Goal: Information Seeking & Learning: Learn about a topic

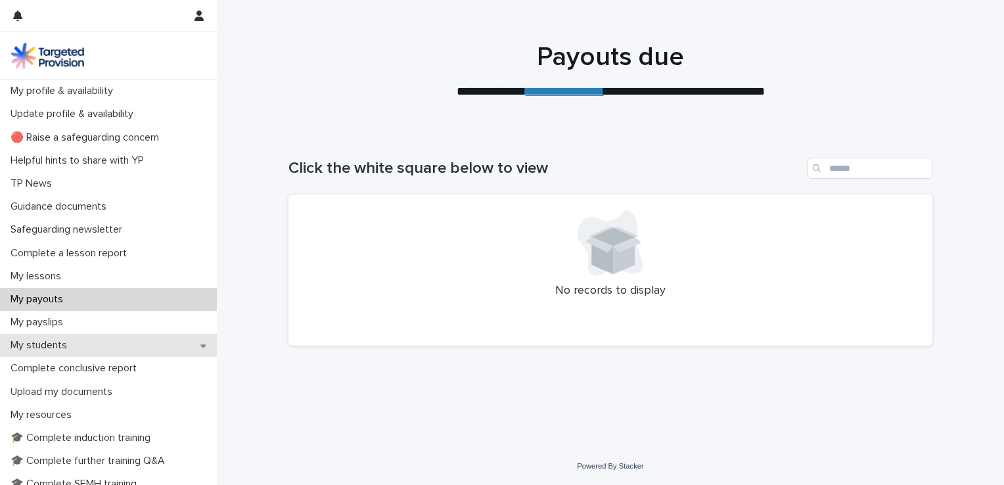
click at [76, 343] on p "My students" at bounding box center [41, 345] width 72 height 12
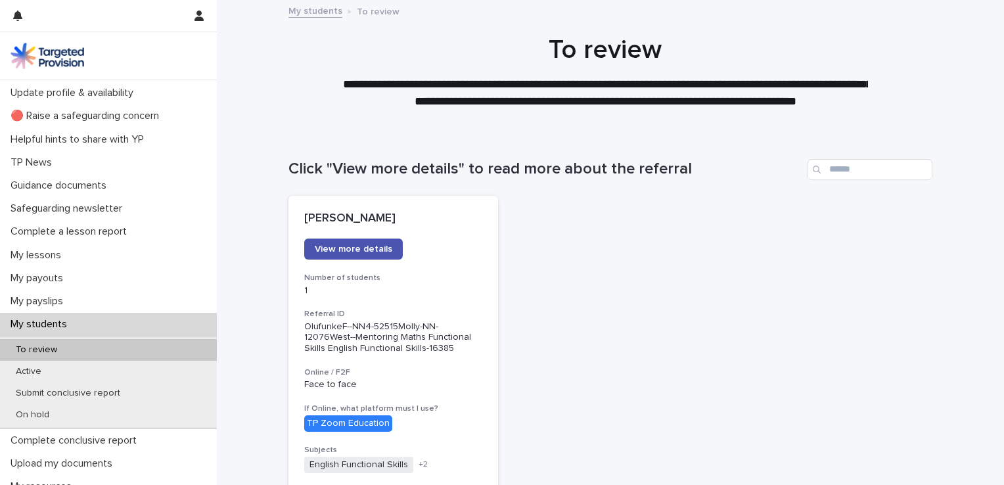
scroll to position [20, 0]
click at [34, 254] on p "My lessons" at bounding box center [38, 256] width 66 height 12
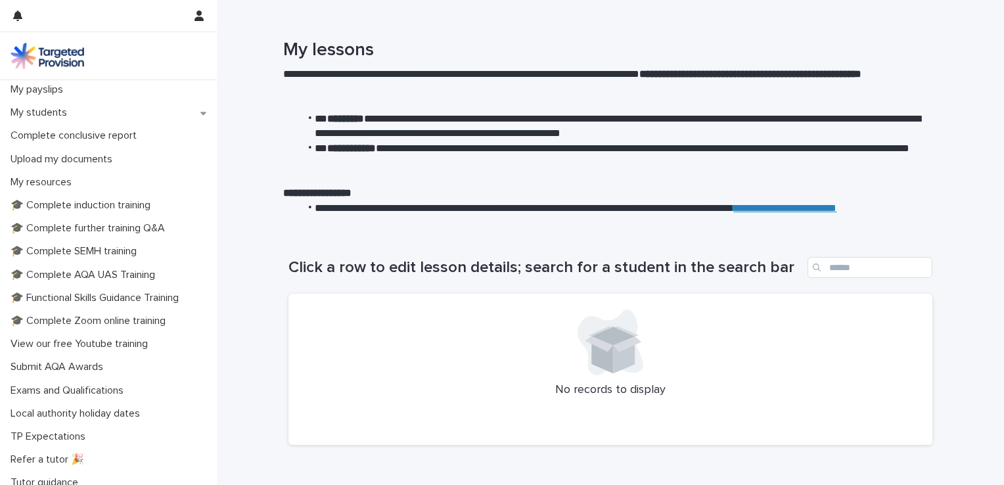
scroll to position [234, 0]
click at [110, 386] on p "Exams and Qualifications" at bounding box center [69, 389] width 129 height 12
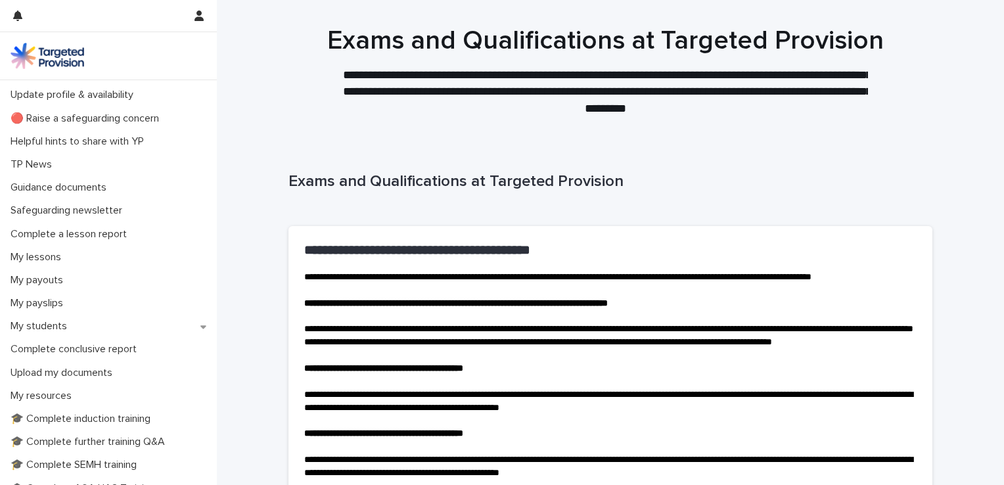
scroll to position [34, 0]
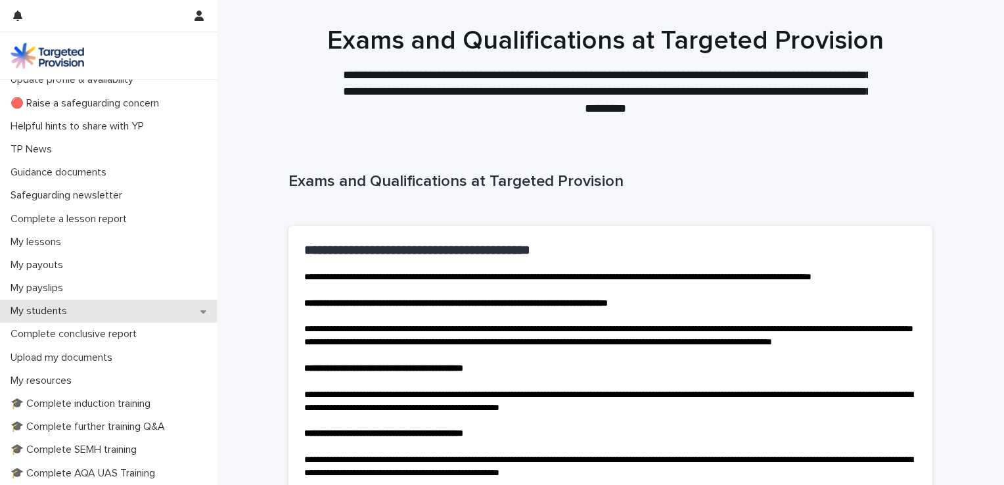
click at [63, 306] on p "My students" at bounding box center [41, 311] width 72 height 12
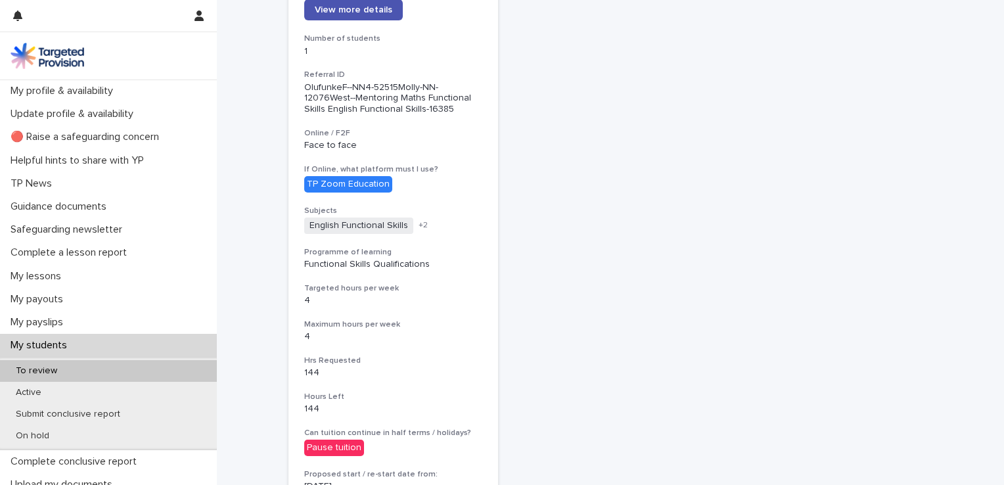
scroll to position [234, 0]
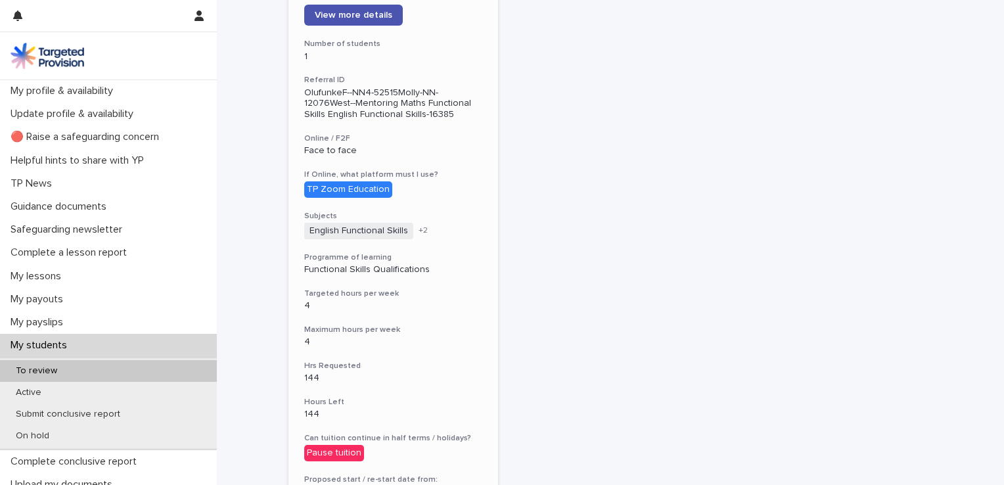
click at [418, 229] on span "+ 2" at bounding box center [422, 231] width 9 height 8
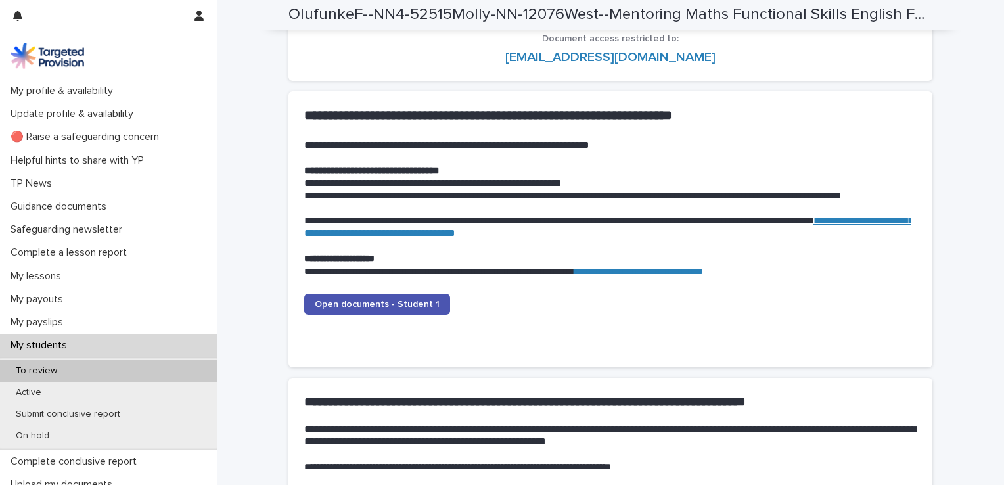
scroll to position [1276, 0]
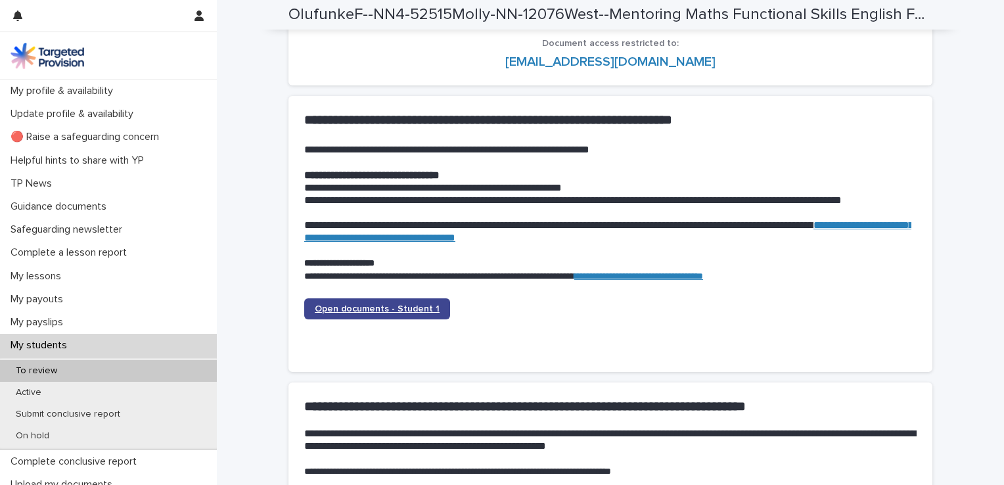
click at [418, 301] on link "Open documents - Student 1" at bounding box center [377, 308] width 146 height 21
click at [368, 304] on span "Open documents - Student 1" at bounding box center [377, 308] width 125 height 9
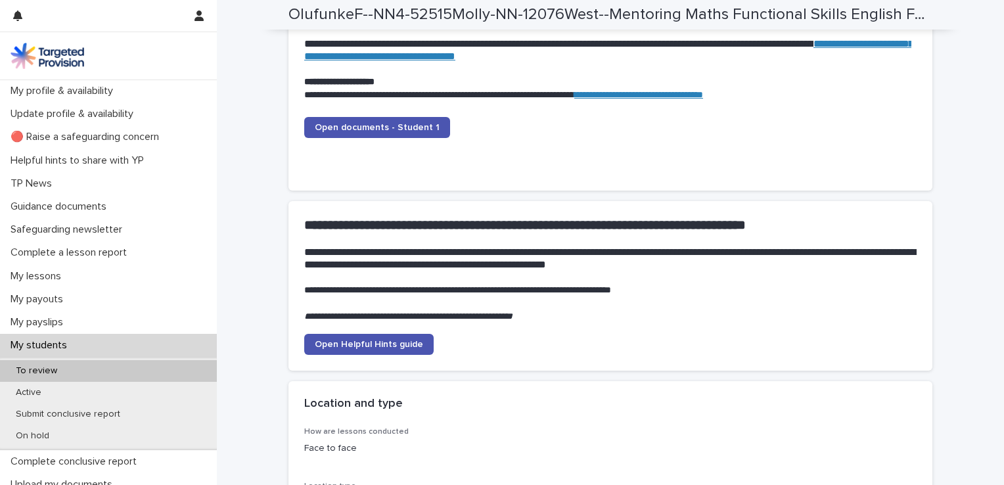
scroll to position [1461, 0]
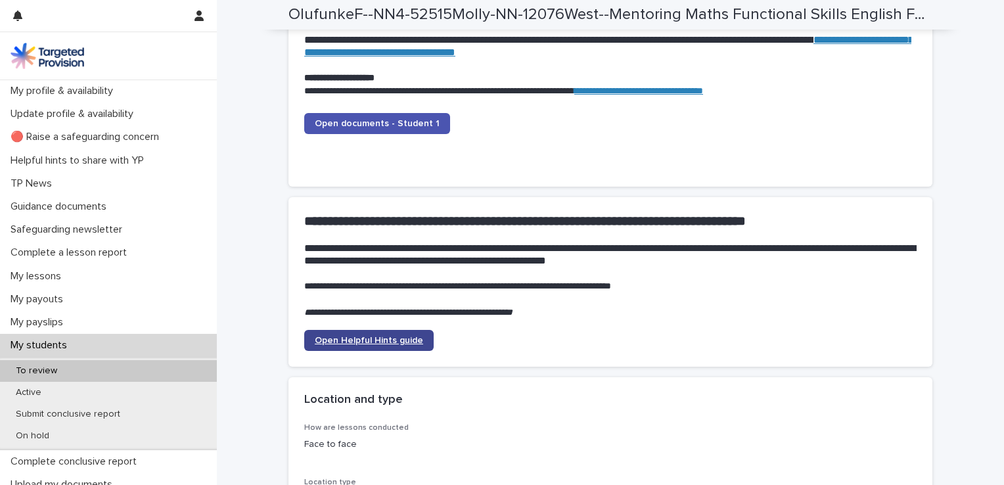
click at [386, 337] on span "Open Helpful Hints guide" at bounding box center [369, 340] width 108 height 9
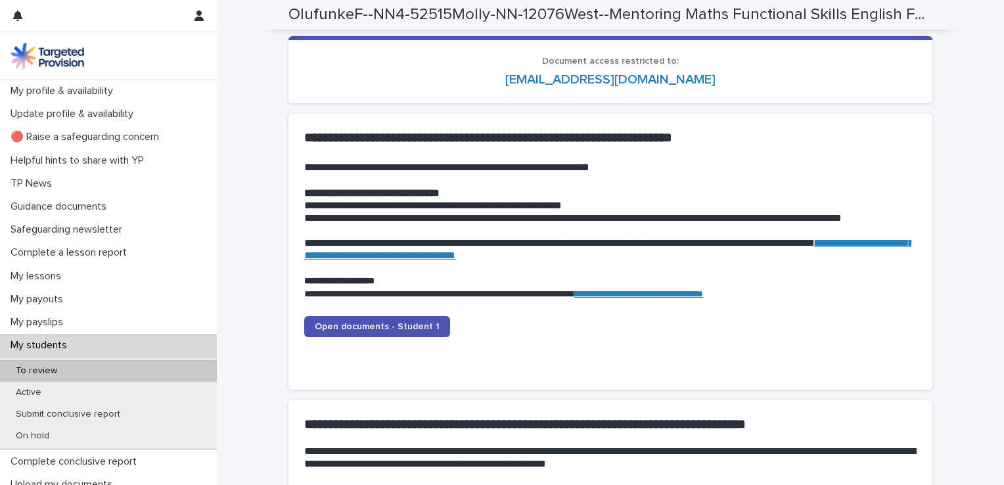
scroll to position [1253, 0]
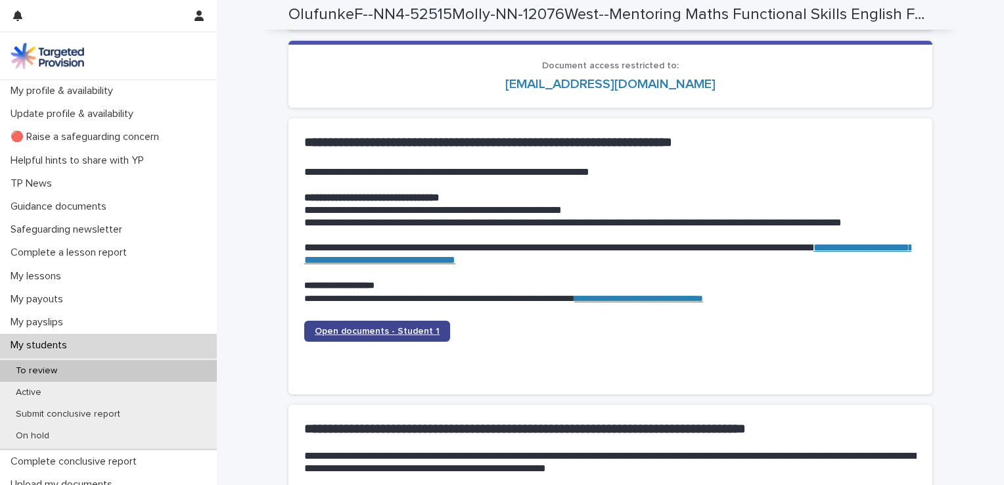
click at [361, 329] on span "Open documents - Student 1" at bounding box center [377, 330] width 125 height 9
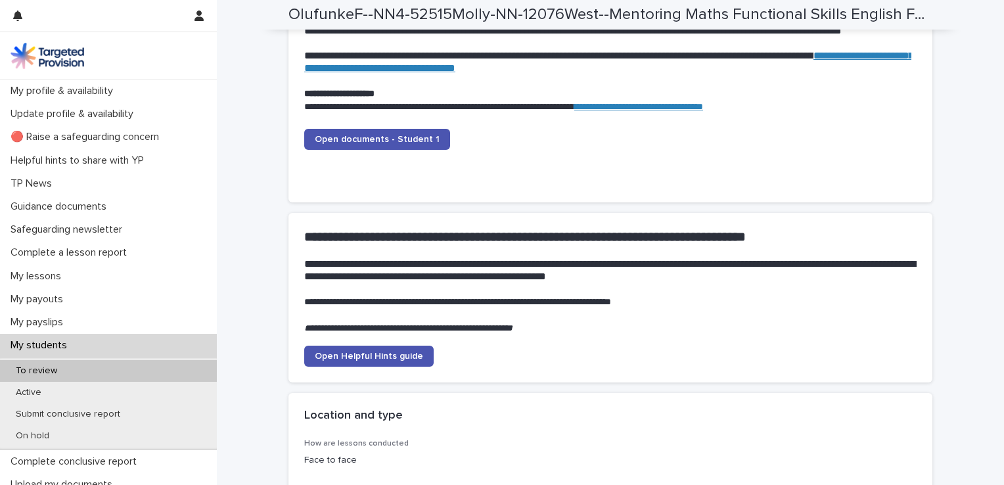
scroll to position [1454, 0]
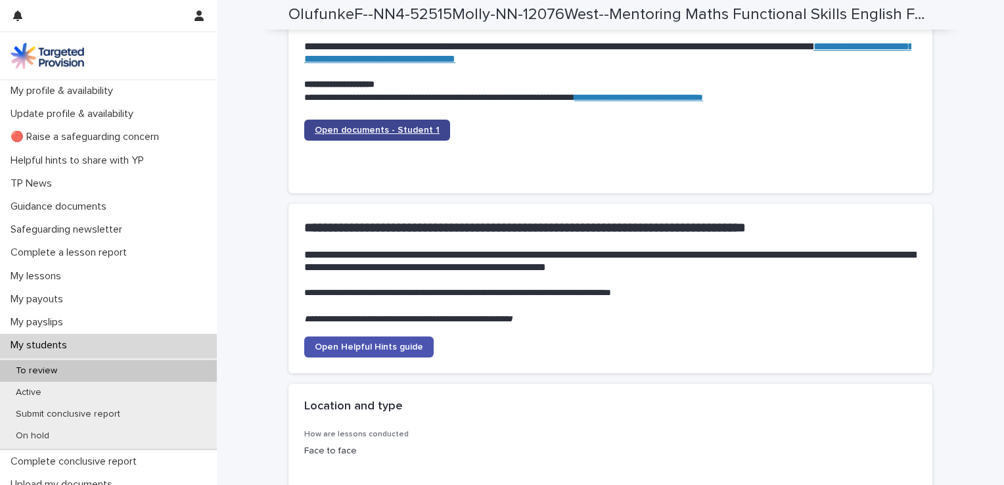
click at [357, 125] on span "Open documents - Student 1" at bounding box center [377, 129] width 125 height 9
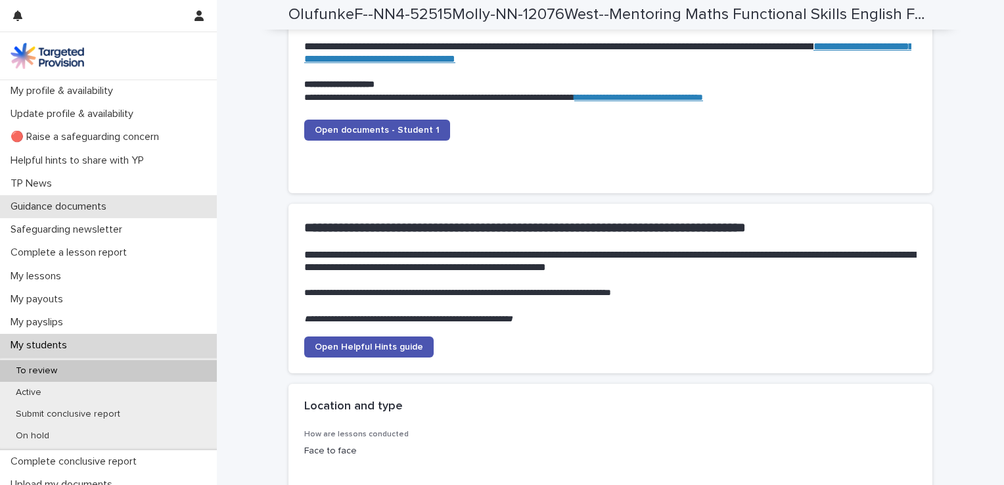
click at [94, 200] on p "Guidance documents" at bounding box center [61, 206] width 112 height 12
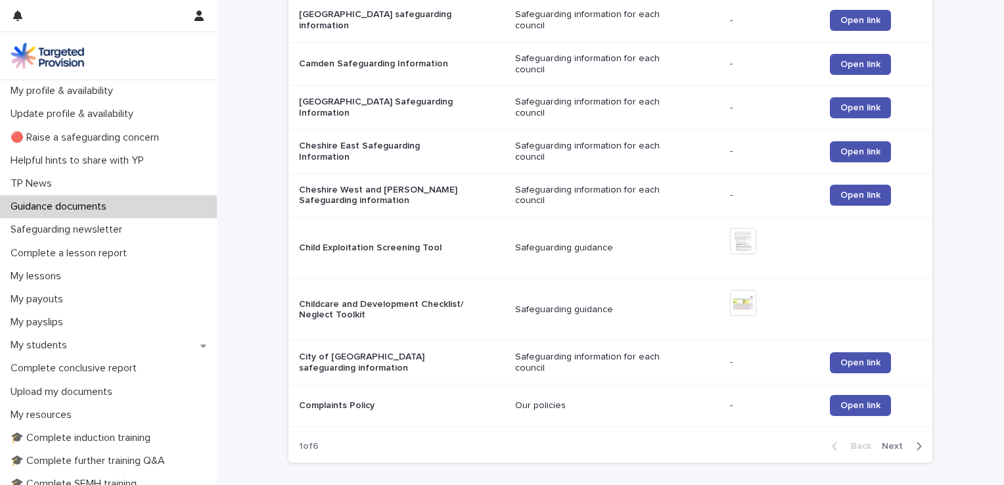
scroll to position [1216, 0]
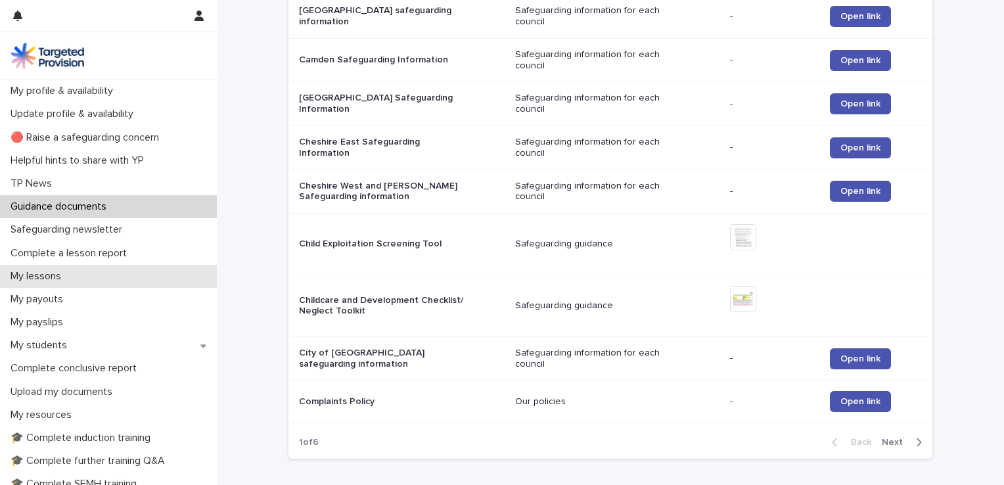
click at [47, 270] on p "My lessons" at bounding box center [38, 276] width 66 height 12
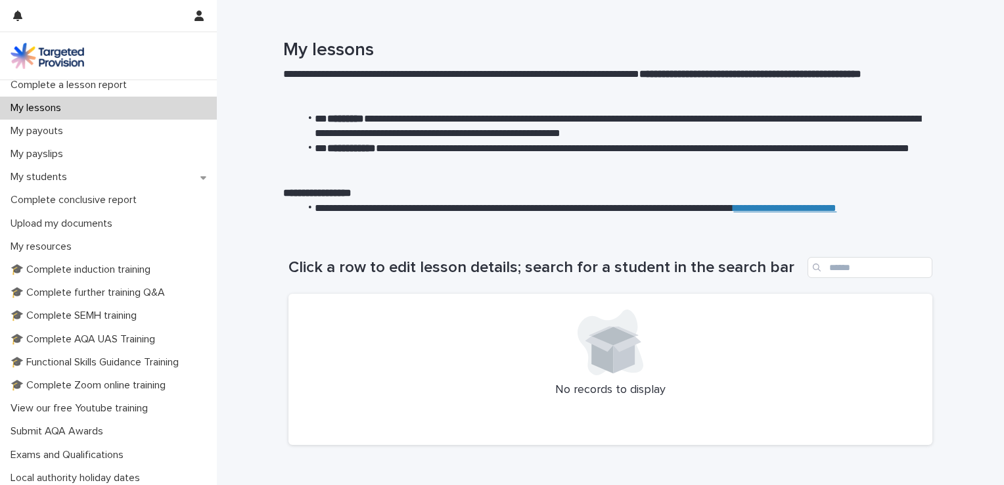
scroll to position [167, 0]
click at [116, 359] on p "🎓 Functional Skills Guidance Training" at bounding box center [97, 363] width 184 height 12
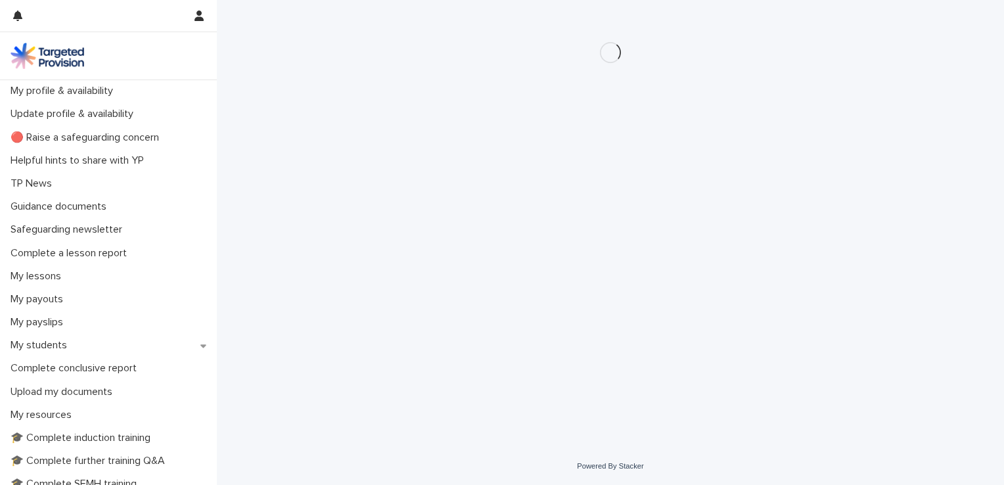
click at [116, 359] on div "Complete conclusive report" at bounding box center [108, 368] width 217 height 23
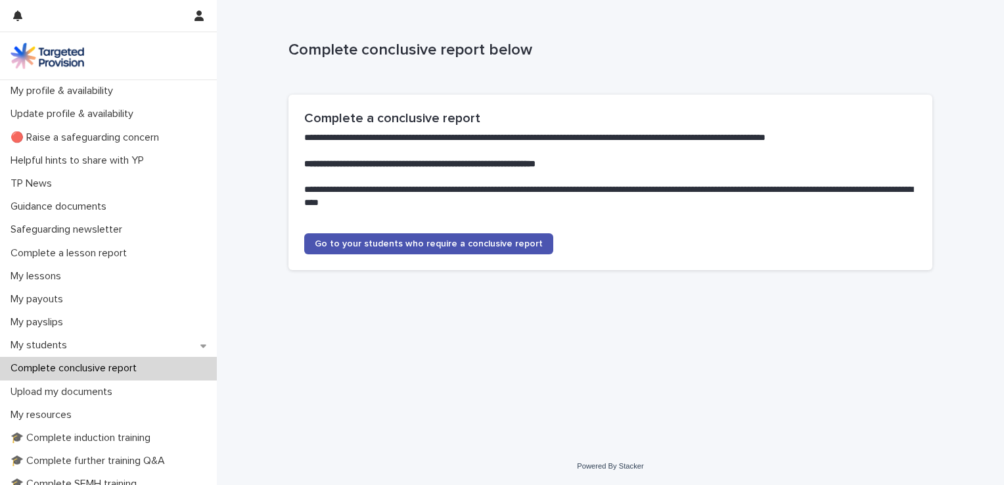
click at [116, 359] on div "Complete conclusive report" at bounding box center [108, 368] width 217 height 23
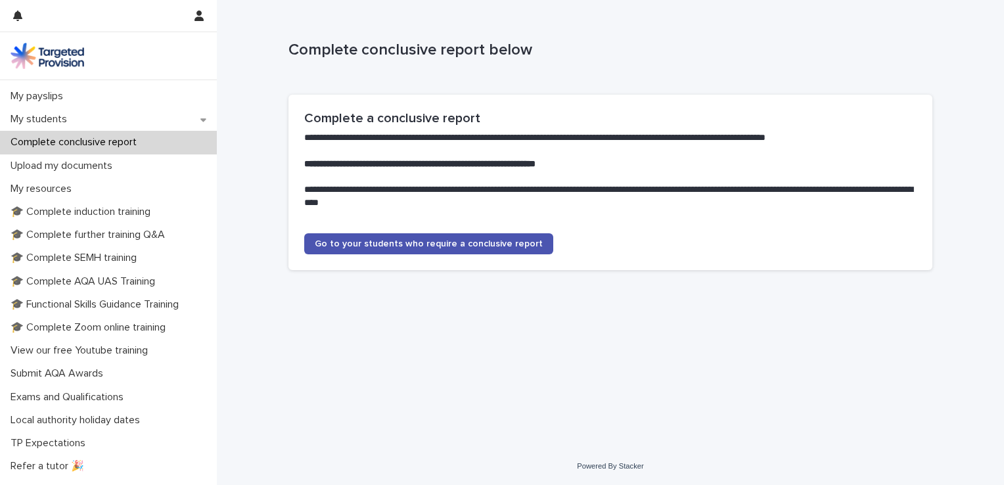
scroll to position [231, 0]
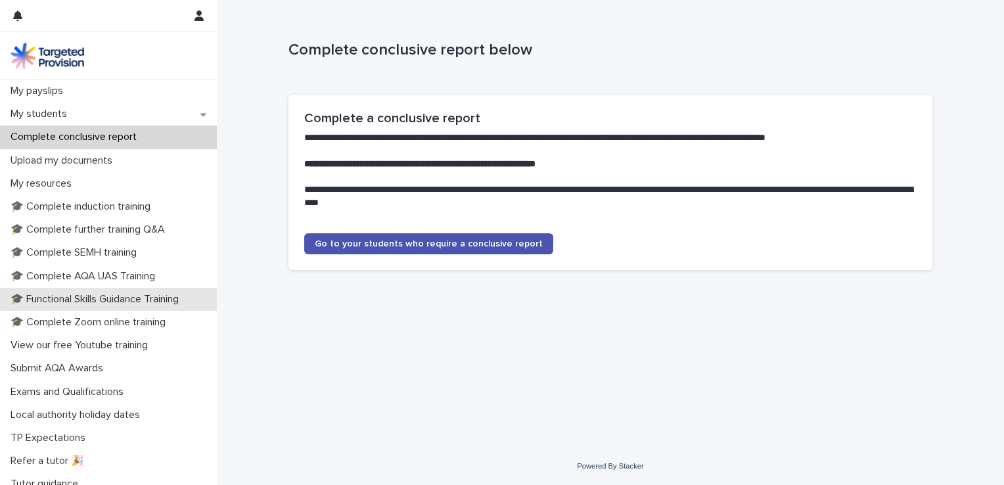
click at [116, 293] on p "🎓 Functional Skills Guidance Training" at bounding box center [97, 299] width 184 height 12
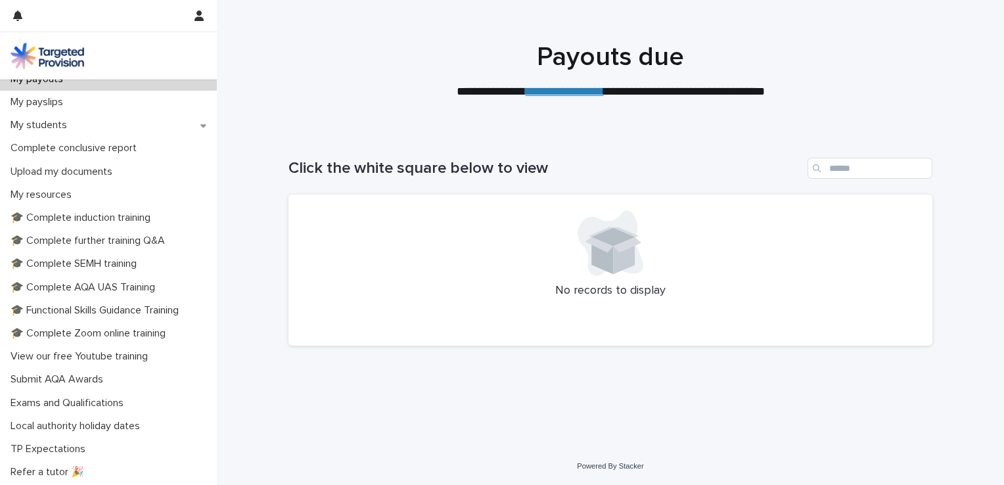
scroll to position [221, 0]
click at [88, 304] on p "🎓 Functional Skills Guidance Training" at bounding box center [97, 309] width 184 height 12
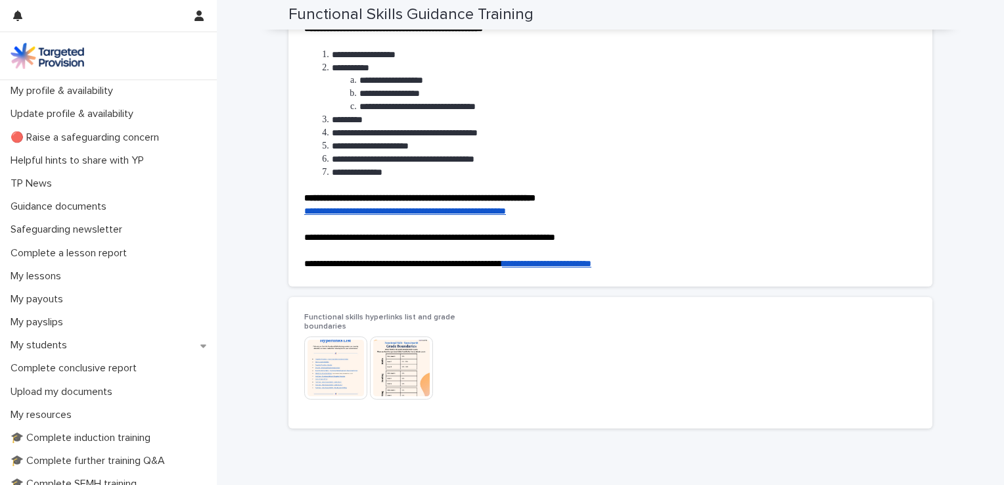
scroll to position [135, 0]
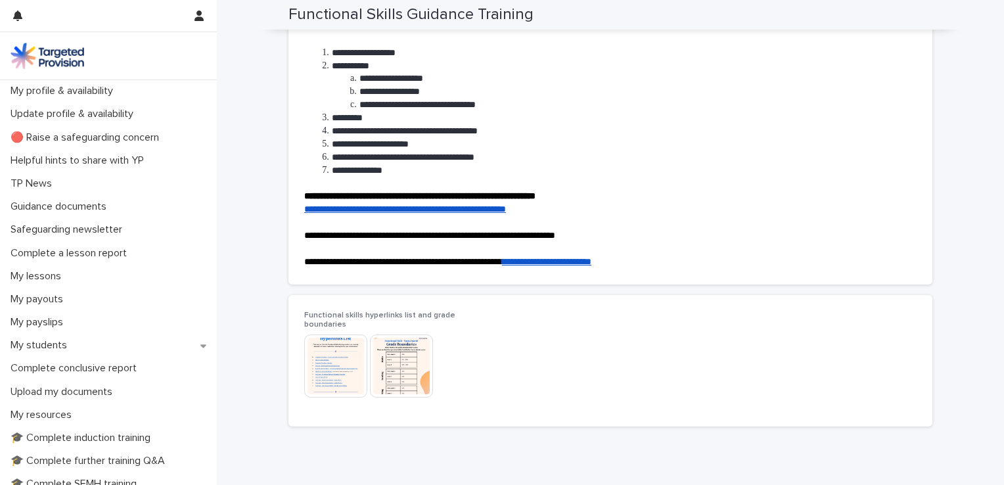
click at [319, 359] on img at bounding box center [335, 365] width 63 height 63
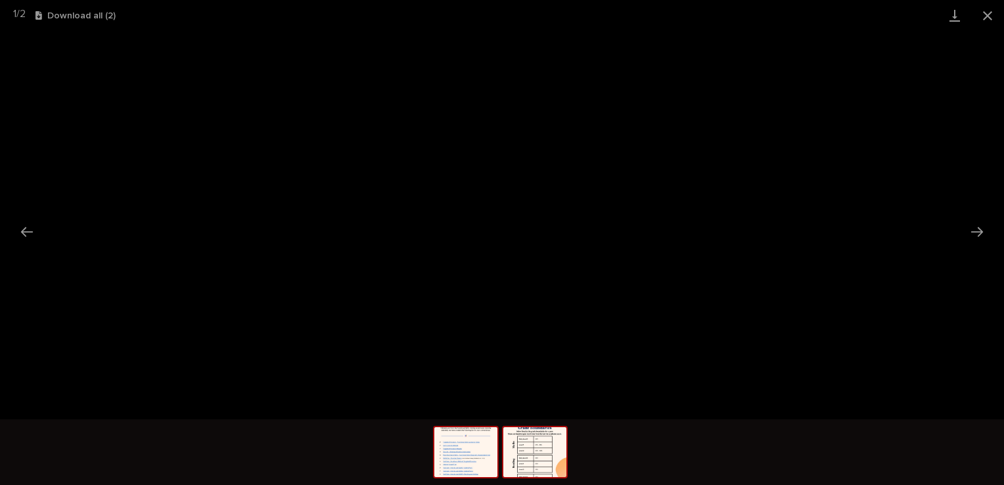
click at [545, 443] on img at bounding box center [534, 452] width 63 height 50
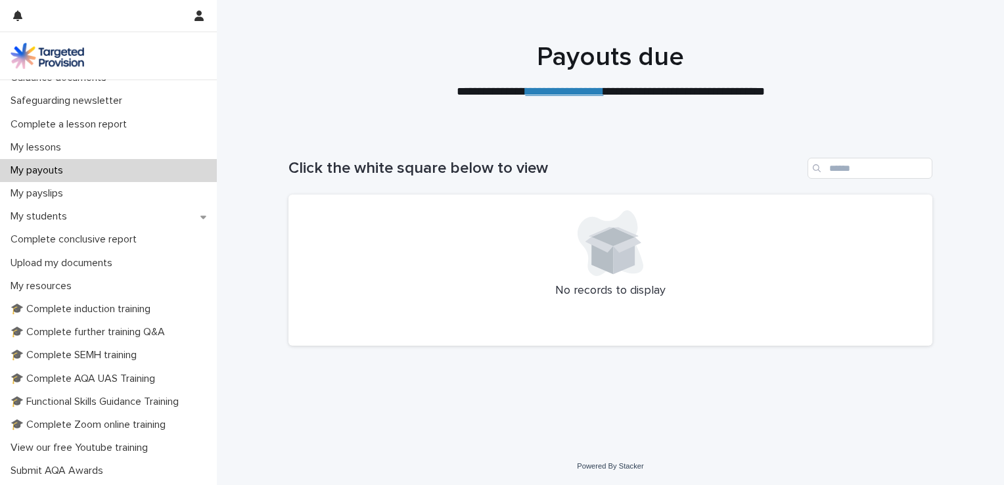
scroll to position [129, 0]
click at [99, 397] on p "🎓 Functional Skills Guidance Training" at bounding box center [97, 401] width 184 height 12
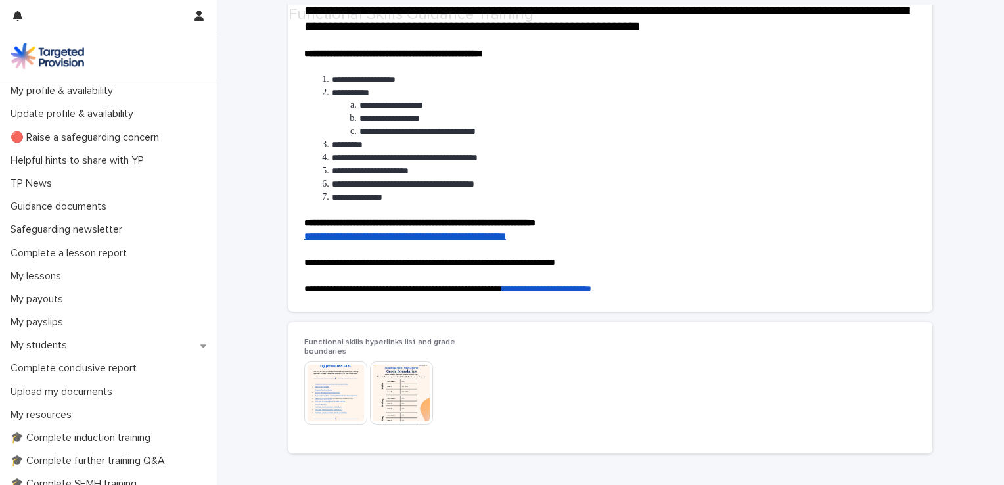
scroll to position [180, 0]
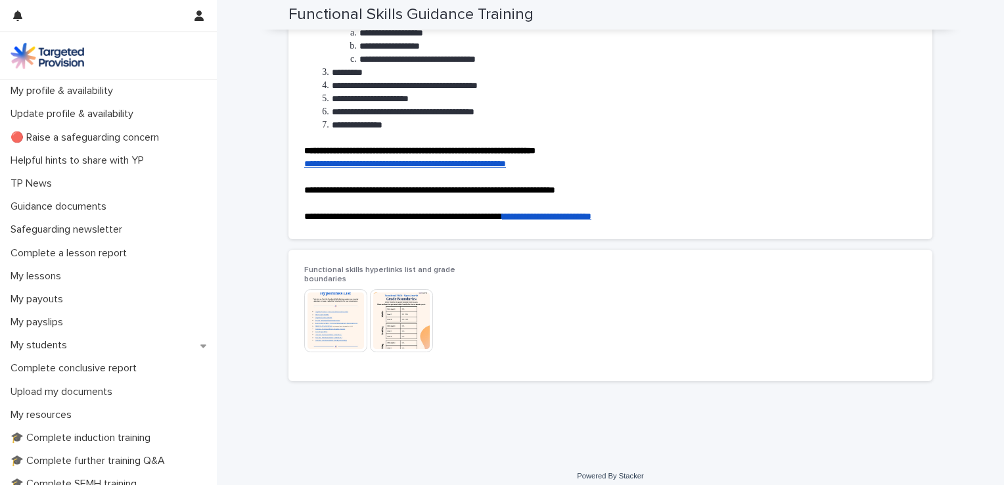
click at [318, 312] on img at bounding box center [335, 320] width 63 height 63
